Goal: Navigation & Orientation: Find specific page/section

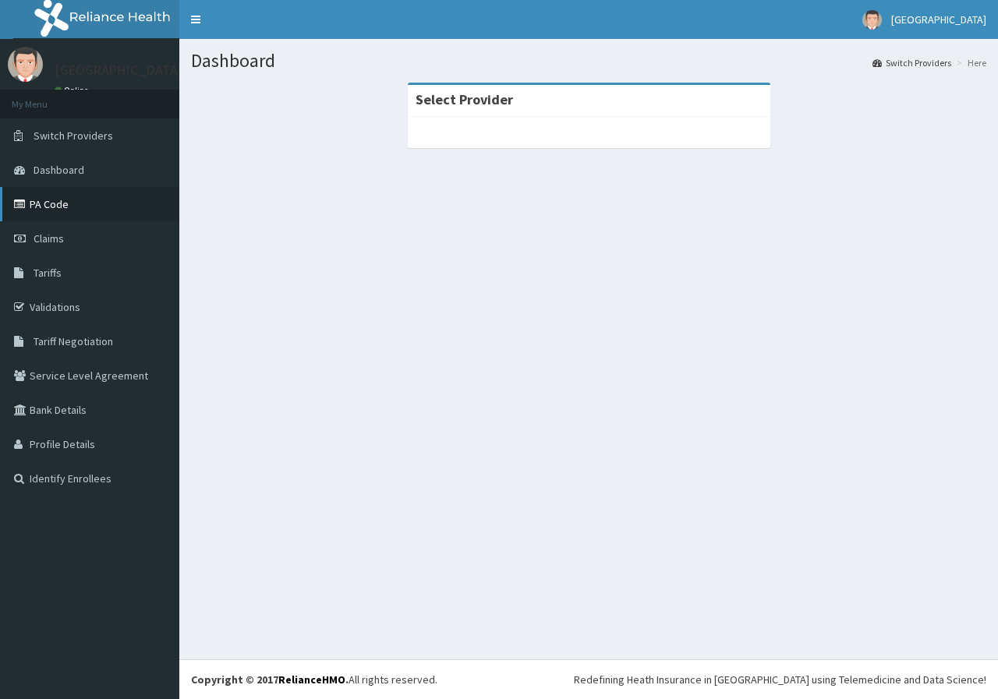
click at [117, 196] on link "PA Code" at bounding box center [89, 204] width 179 height 34
